Goal: Use online tool/utility: Utilize a website feature to perform a specific function

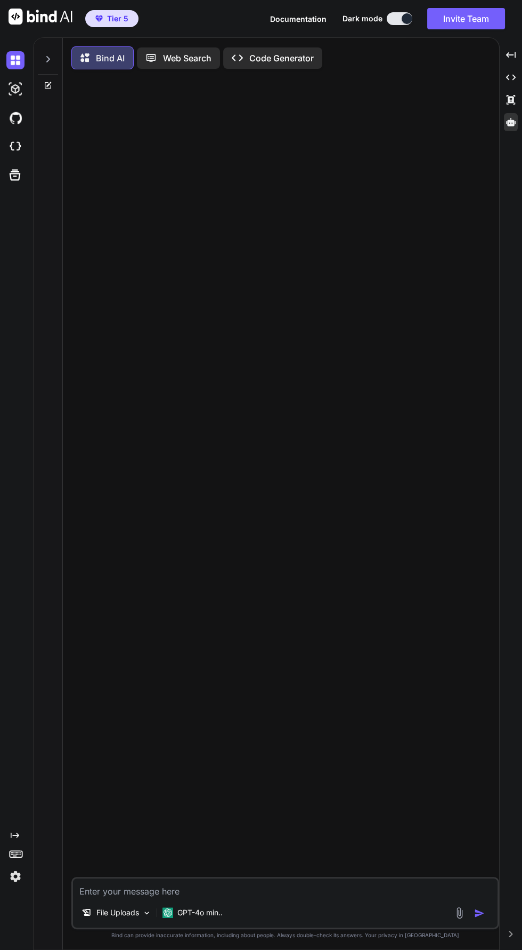
click at [511, 122] on icon at bounding box center [511, 122] width 10 height 8
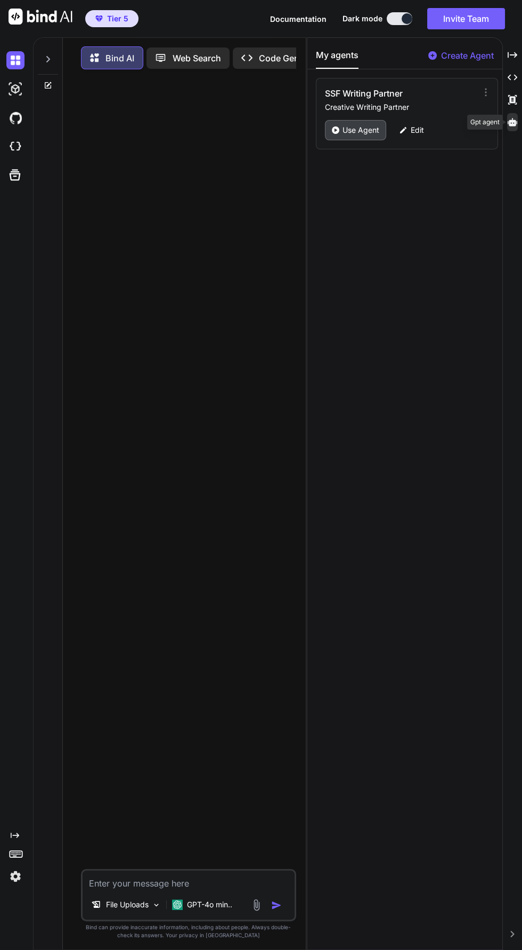
click at [360, 129] on p "Use Agent" at bounding box center [361, 130] width 37 height 11
type textarea "x"
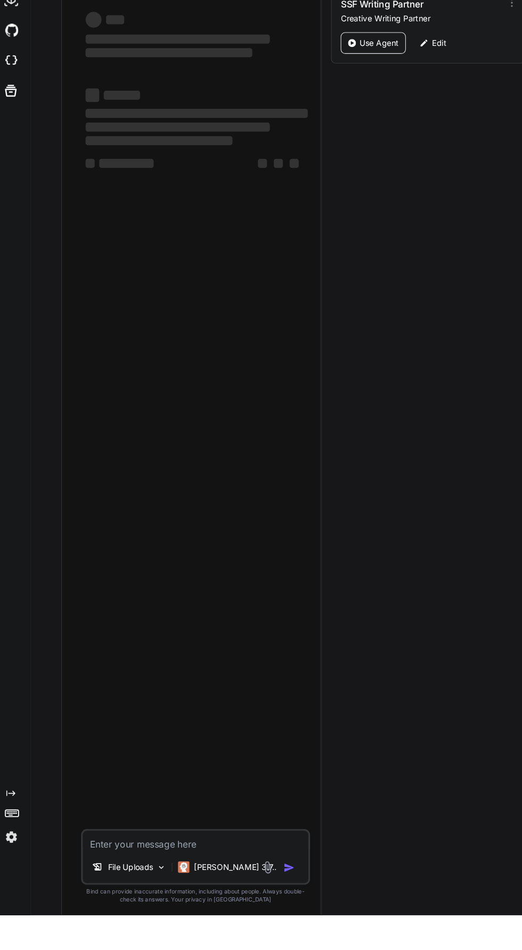
click at [111, 360] on div "‌ ‌ ‌ ‌ ‌ ‌ ‌ ‌ ‌ ‌ ‌ ‌ ‌ ‌" at bounding box center [189, 473] width 213 height 791
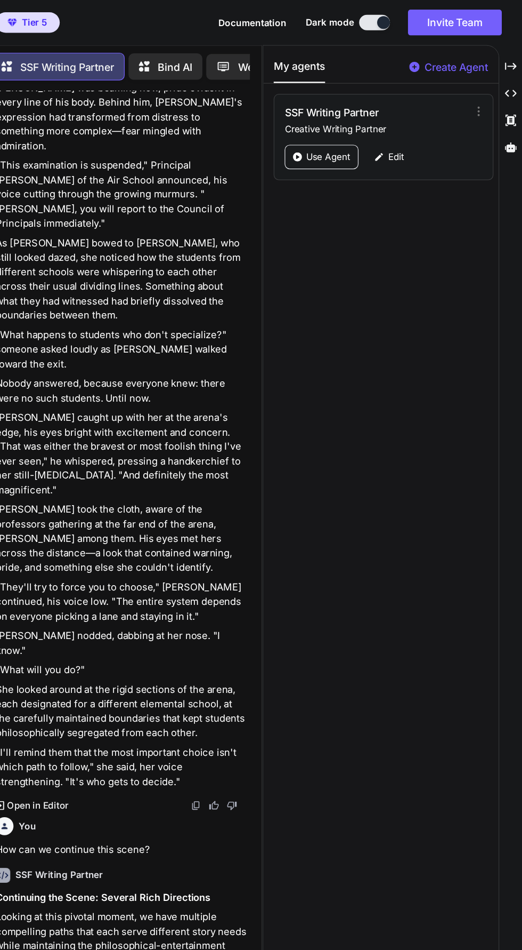
scroll to position [50, 0]
click at [512, 50] on icon "Created with Pixso." at bounding box center [513, 55] width 10 height 10
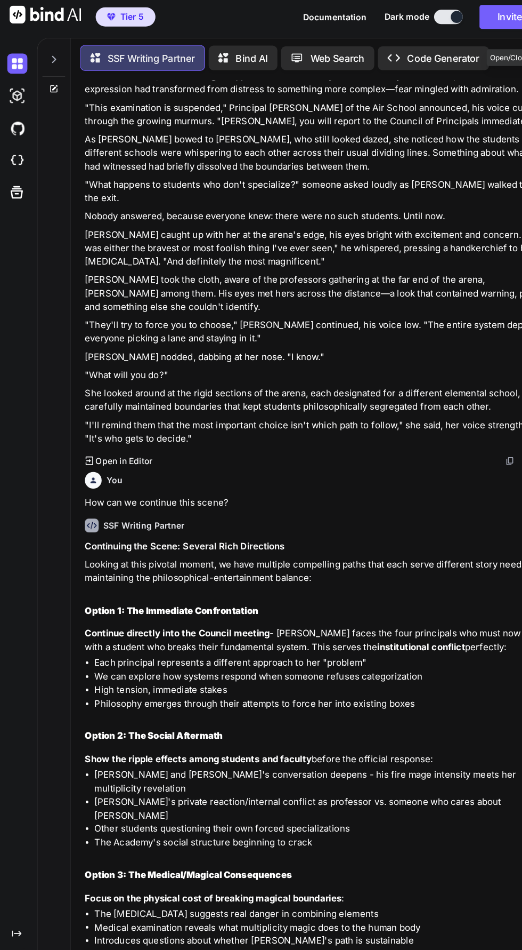
scroll to position [0, 0]
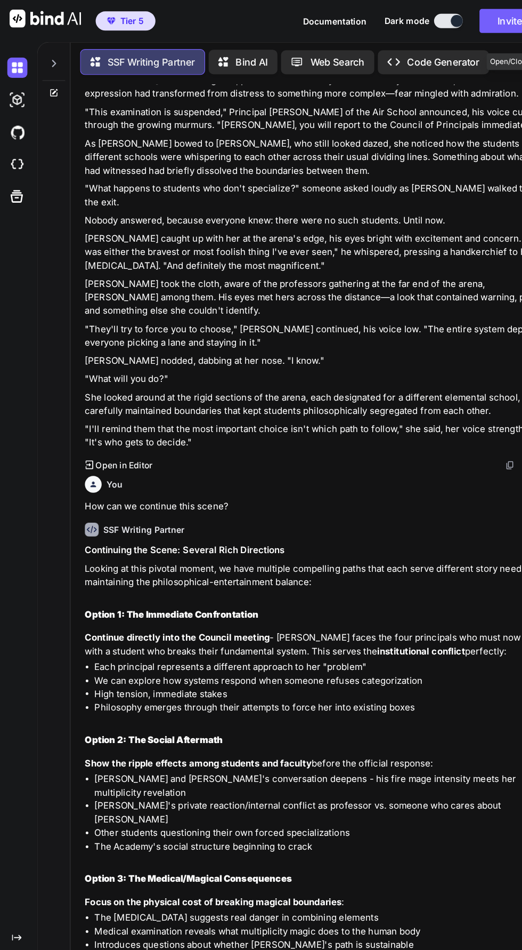
click at [51, 52] on icon at bounding box center [48, 56] width 9 height 9
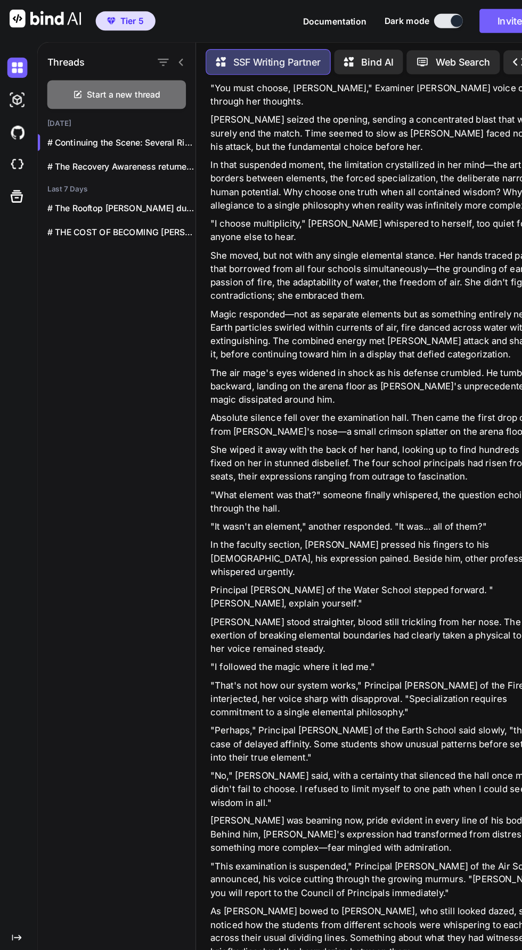
scroll to position [3464, 0]
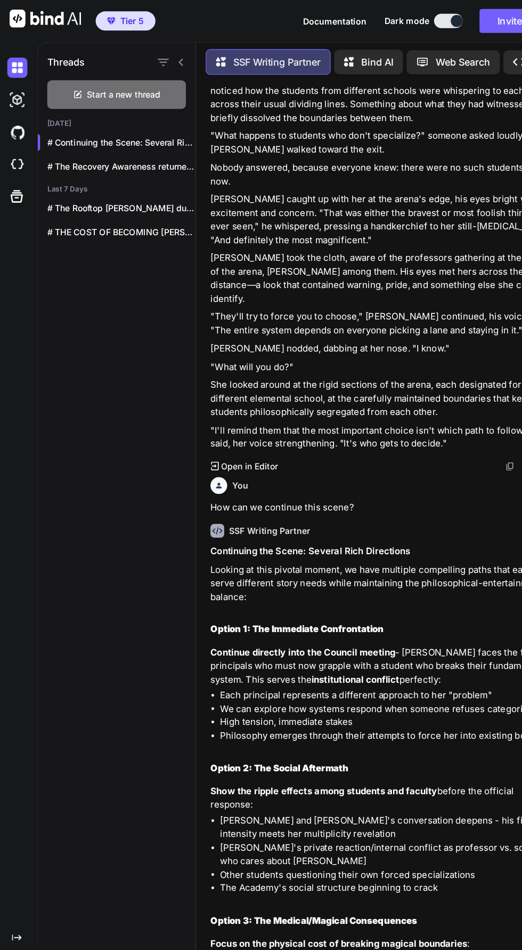
click at [71, 66] on div "Threads" at bounding box center [104, 53] width 141 height 36
click at [89, 83] on span "Start a new thread" at bounding box center [111, 84] width 66 height 11
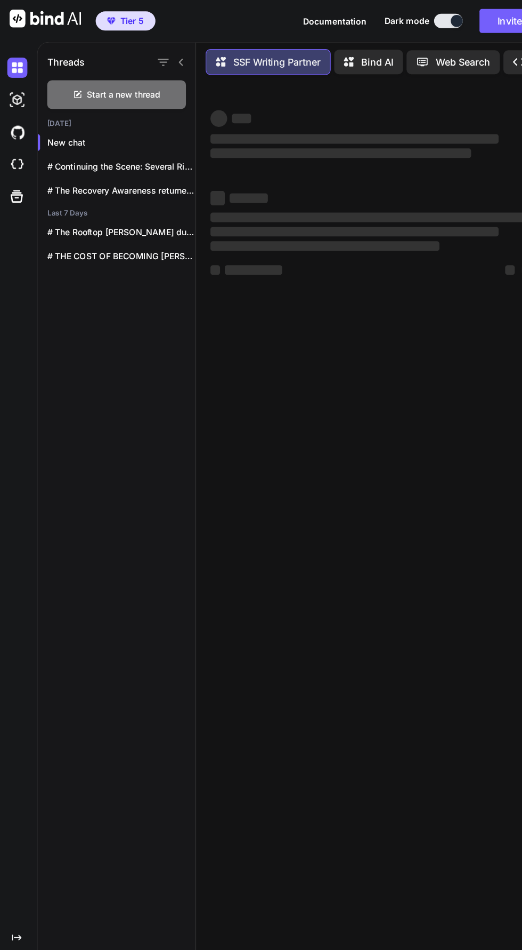
click at [164, 53] on icon at bounding box center [161, 55] width 9 height 9
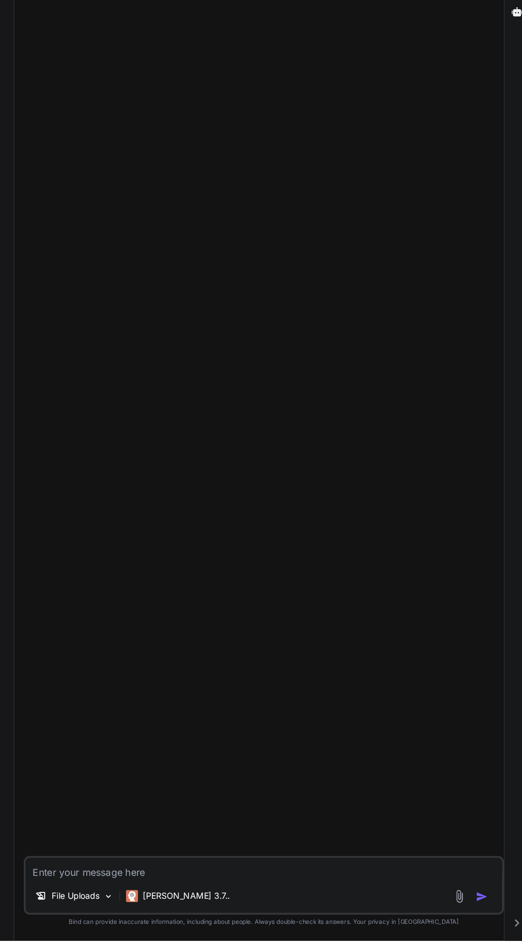
click at [179, 895] on textarea at bounding box center [285, 884] width 425 height 19
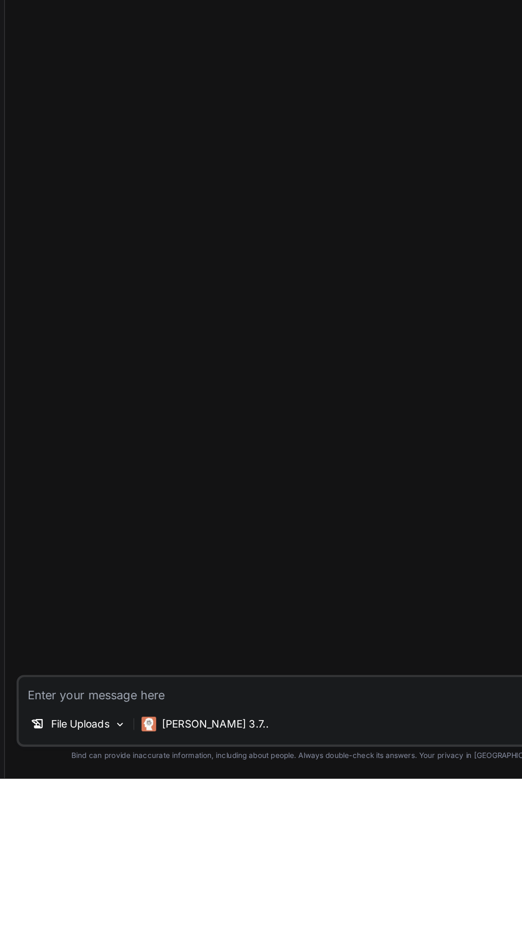
scroll to position [76, 0]
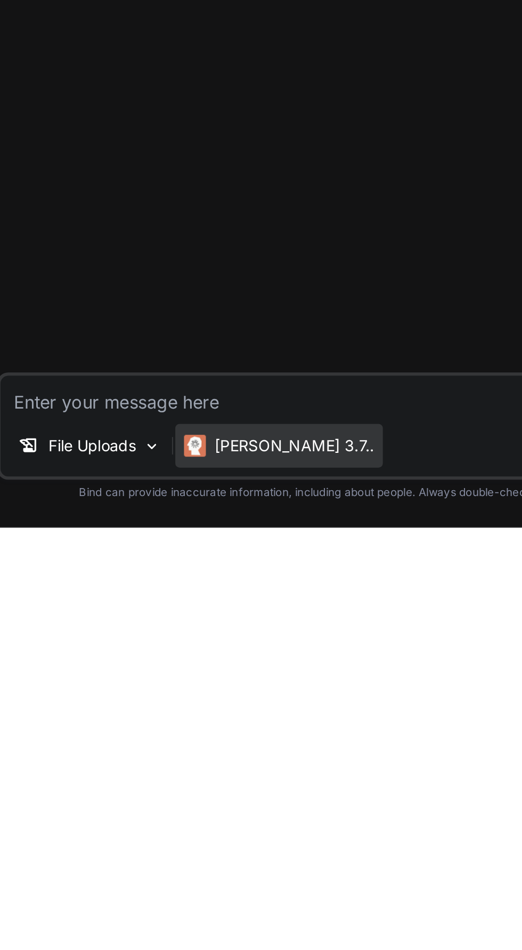
click at [182, 913] on p "[PERSON_NAME] 3.7.." at bounding box center [217, 909] width 78 height 11
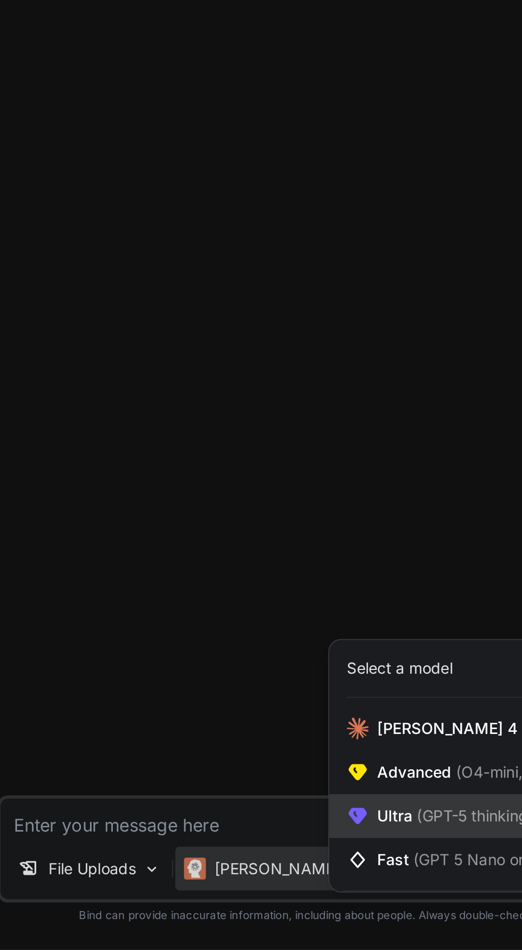
click at [251, 884] on icon at bounding box center [247, 884] width 11 height 11
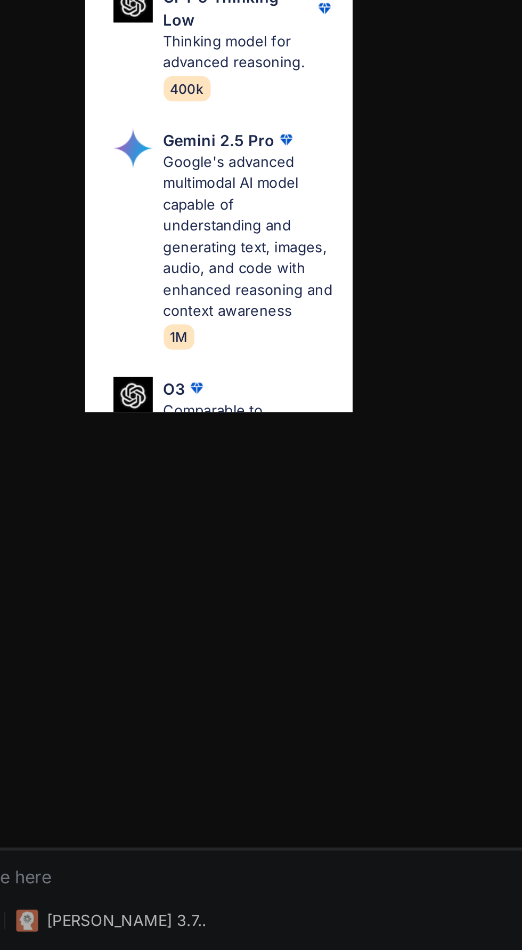
scroll to position [258, 0]
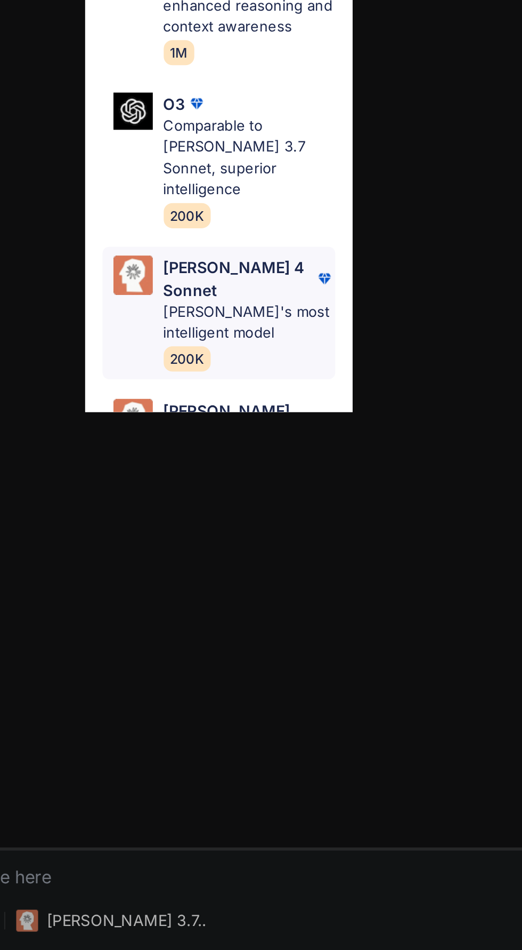
click at [236, 585] on p "[PERSON_NAME] 4 Sonnet" at bounding box center [271, 596] width 73 height 22
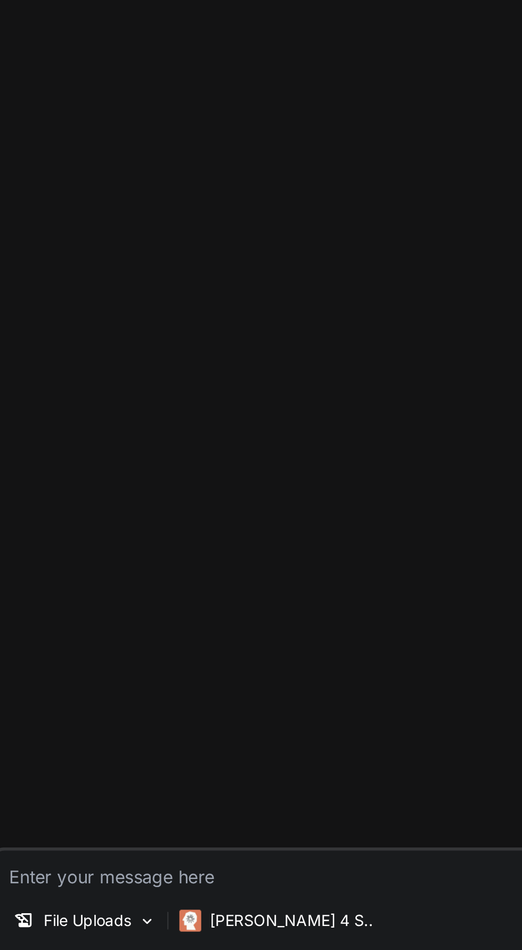
click at [128, 884] on textarea at bounding box center [285, 884] width 425 height 19
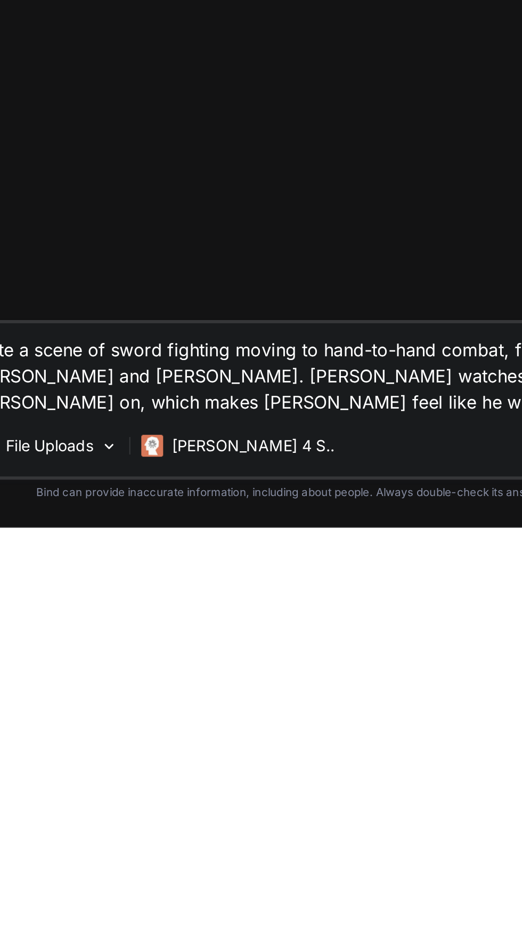
type textarea "Write a scene of sword fighting moving to hand-to-hand combat, followed by magi…"
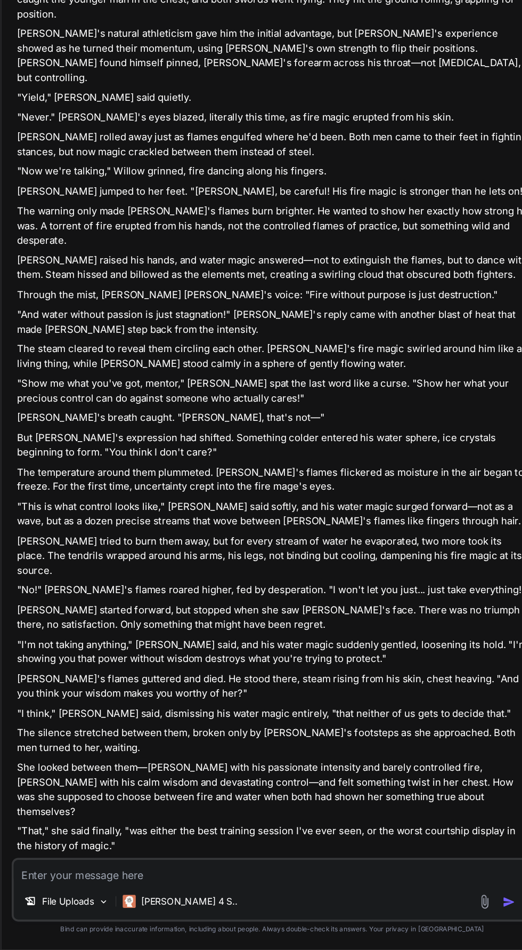
click at [320, 887] on textarea at bounding box center [285, 884] width 425 height 19
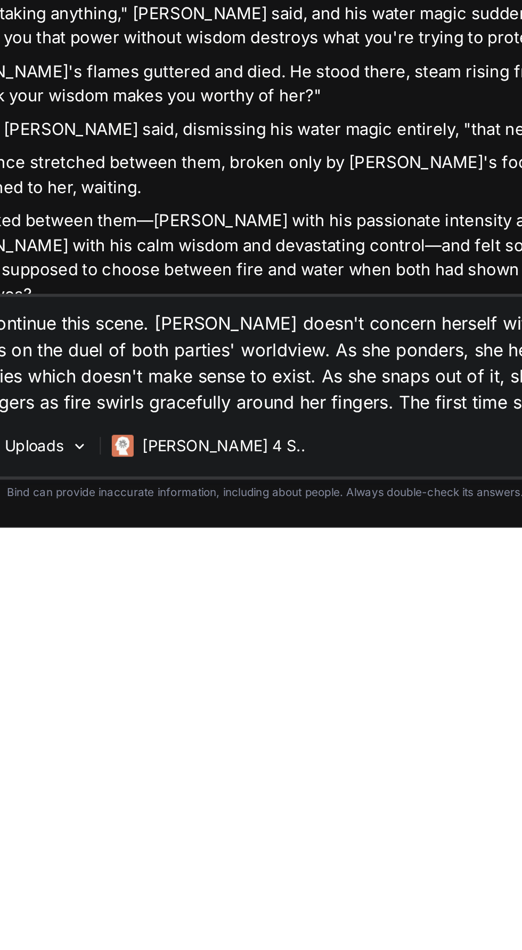
type textarea "Let's continue this scene. [PERSON_NAME] doesn't concern herself with the court…"
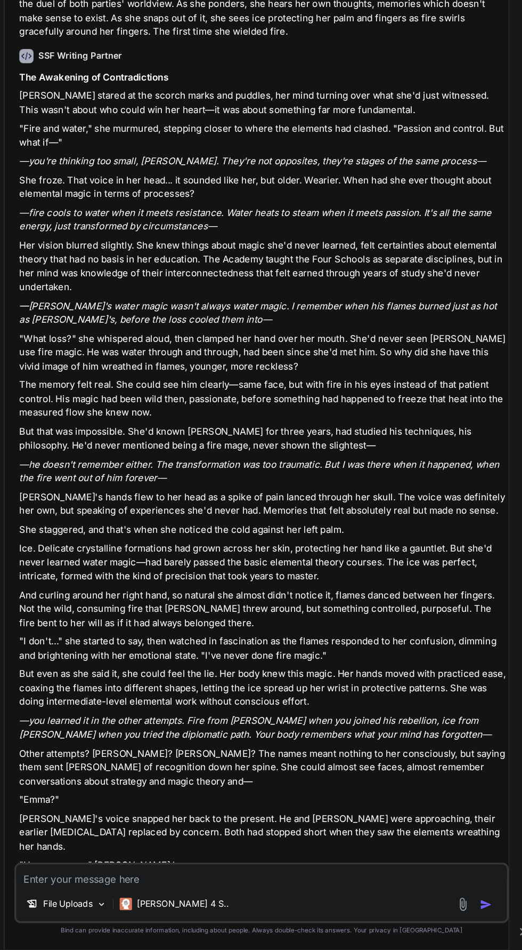
scroll to position [1291, 0]
